Goal: Task Accomplishment & Management: Use online tool/utility

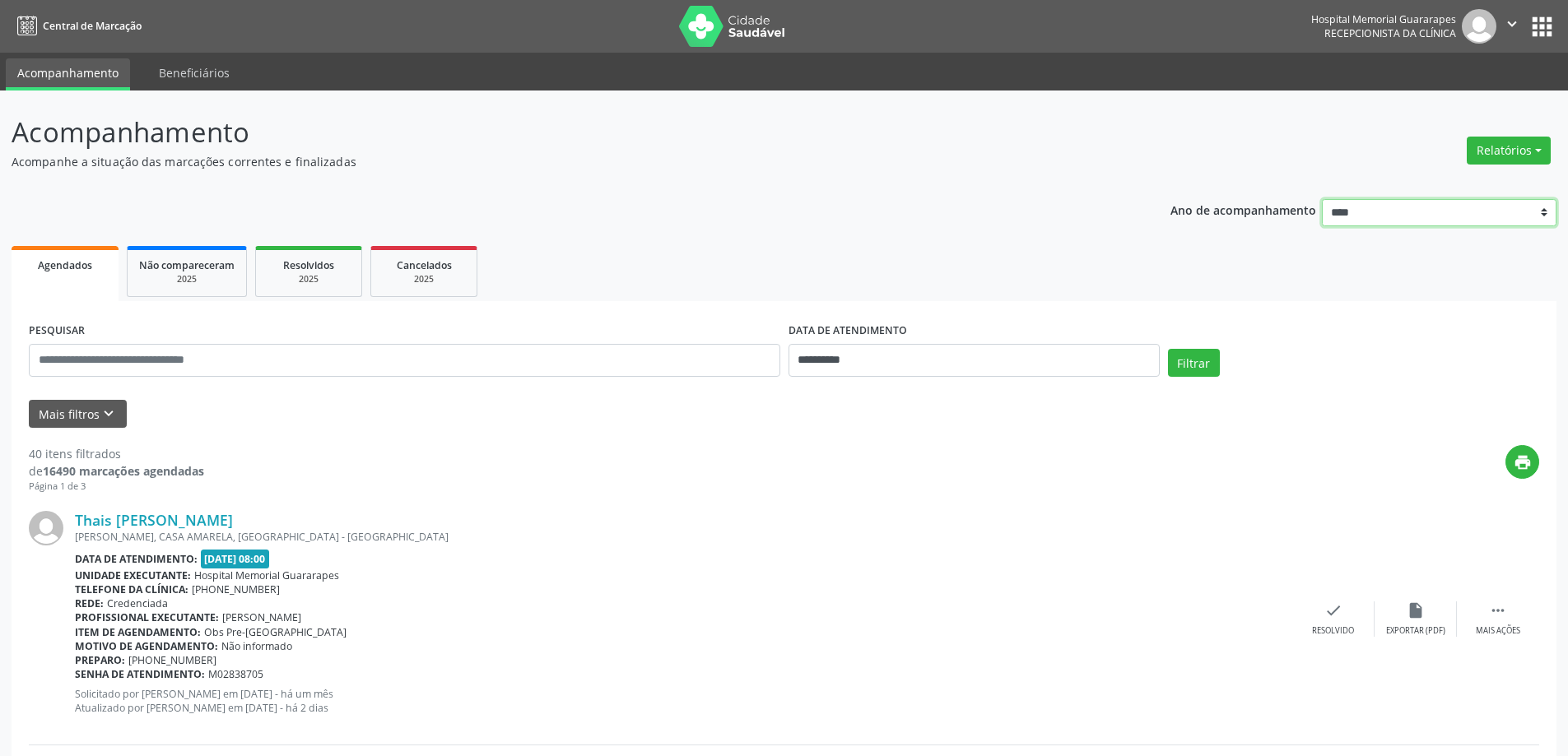
click at [1536, 209] on select "**** **** **** **** ****" at bounding box center [1439, 213] width 235 height 28
click at [1536, 155] on button "Relatórios" at bounding box center [1508, 151] width 84 height 28
click at [1422, 184] on link "Agendamentos" at bounding box center [1463, 186] width 177 height 23
select select "*"
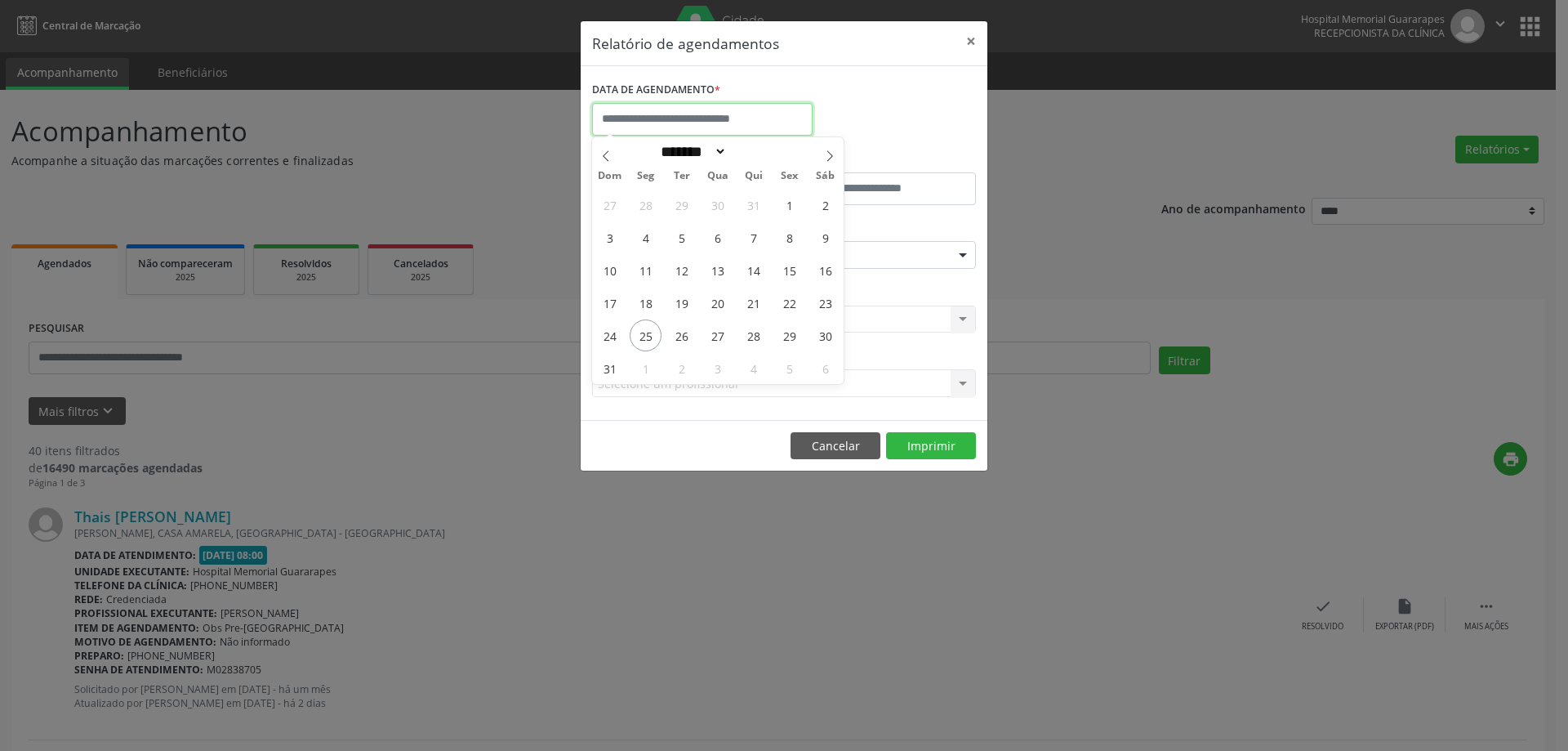
click at [644, 104] on input "text" at bounding box center [703, 119] width 221 height 33
click at [678, 336] on span "26" at bounding box center [681, 335] width 32 height 32
type input "**********"
click at [678, 336] on span "26" at bounding box center [681, 335] width 32 height 32
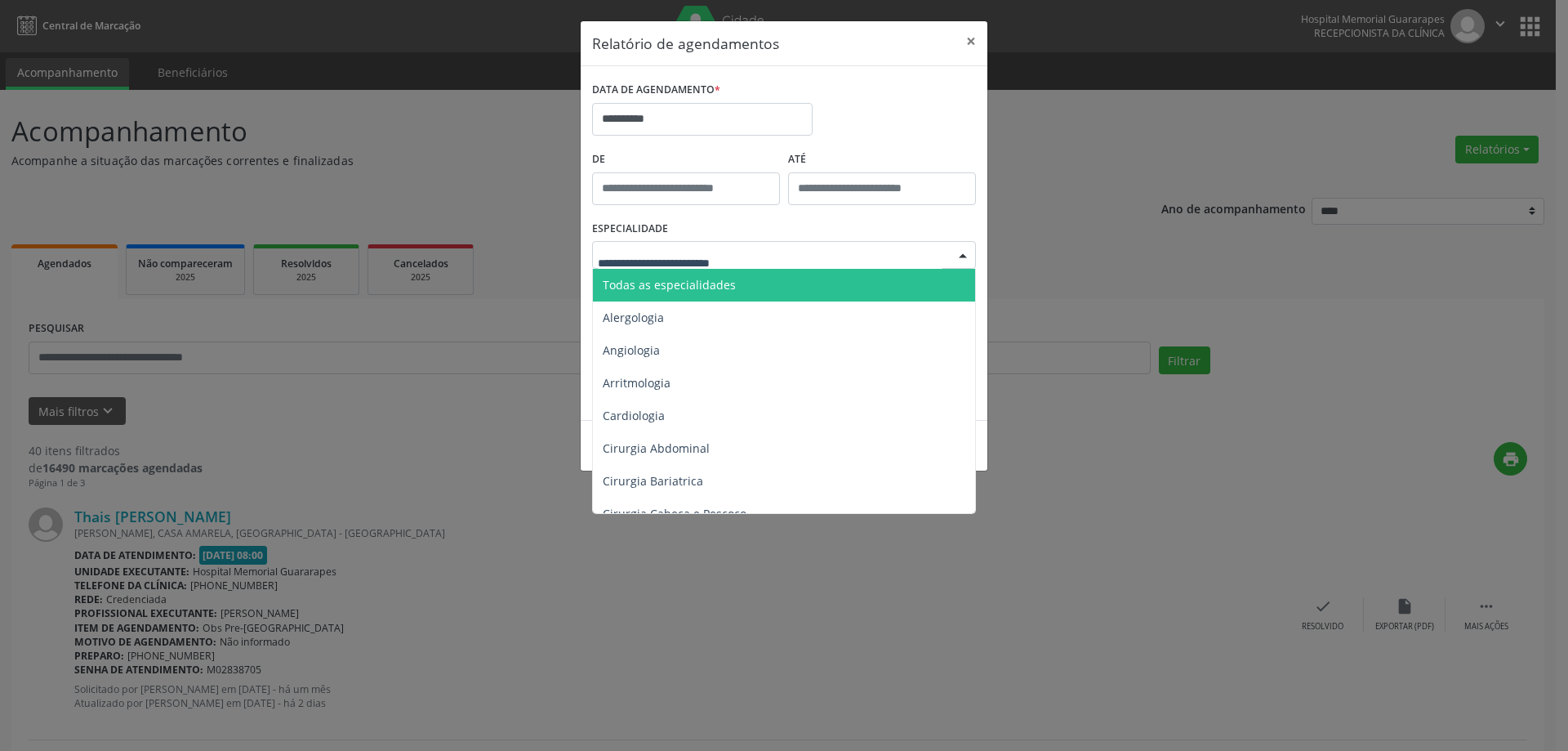
click at [844, 251] on div at bounding box center [784, 255] width 384 height 28
click at [704, 277] on span "Todas as especialidades" at bounding box center [669, 285] width 133 height 16
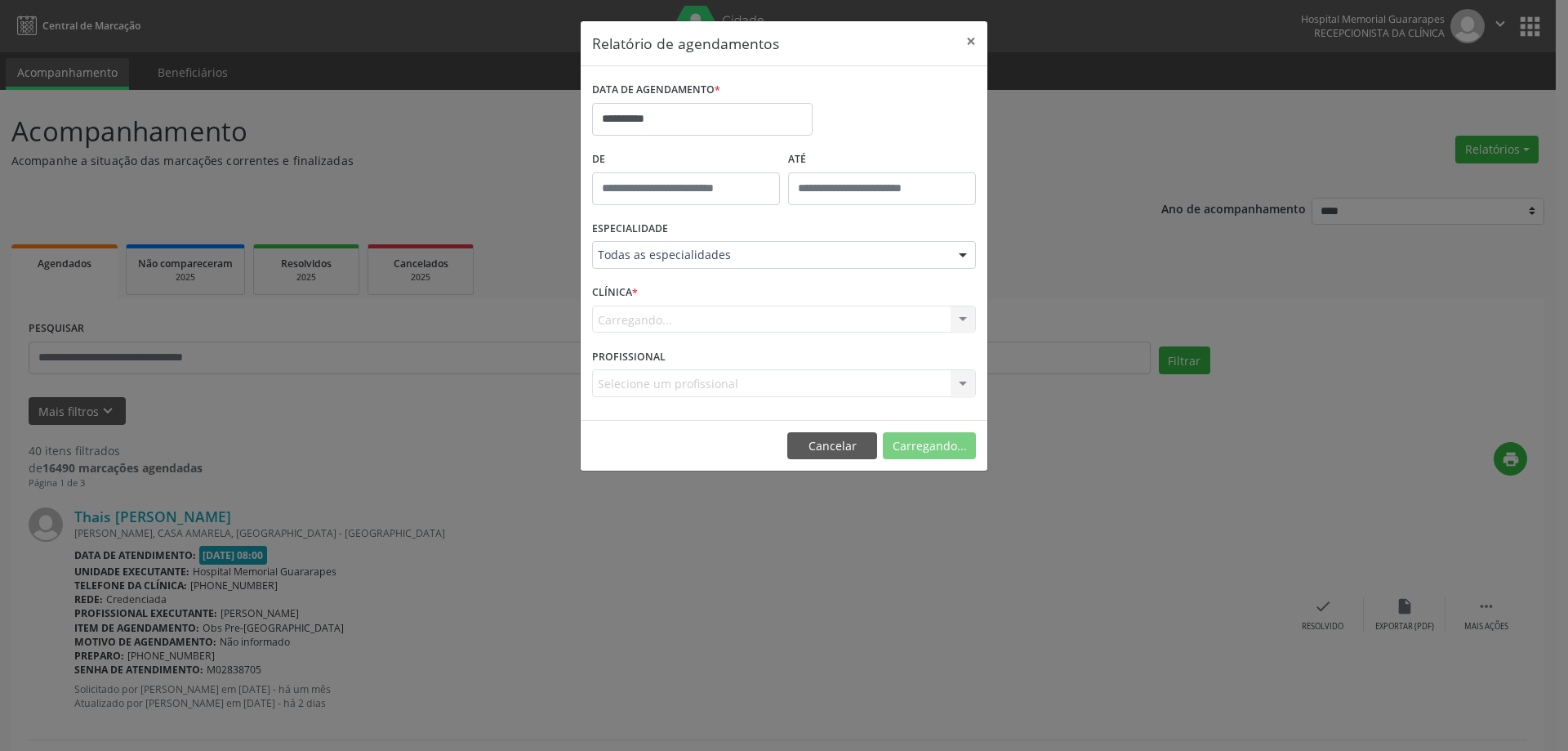
click at [704, 276] on div "ESPECIALIDADE Todas as especialidades Todas as especialidades Alergologia Angio…" at bounding box center [784, 248] width 392 height 64
click at [937, 445] on button "Imprimir" at bounding box center [931, 446] width 90 height 28
